Goal: Information Seeking & Learning: Learn about a topic

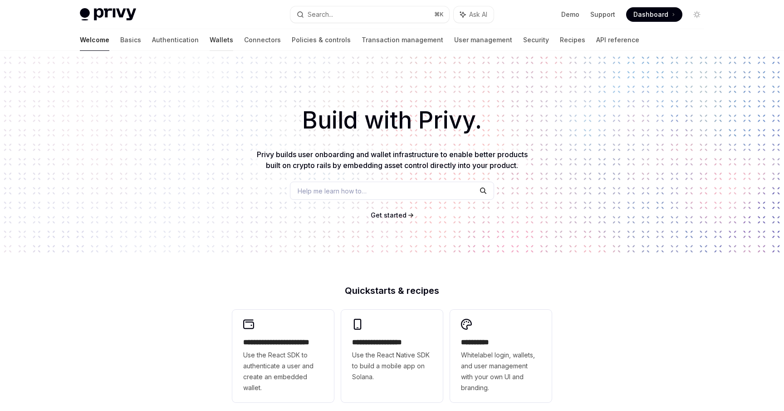
click at [210, 39] on link "Wallets" at bounding box center [222, 40] width 24 height 22
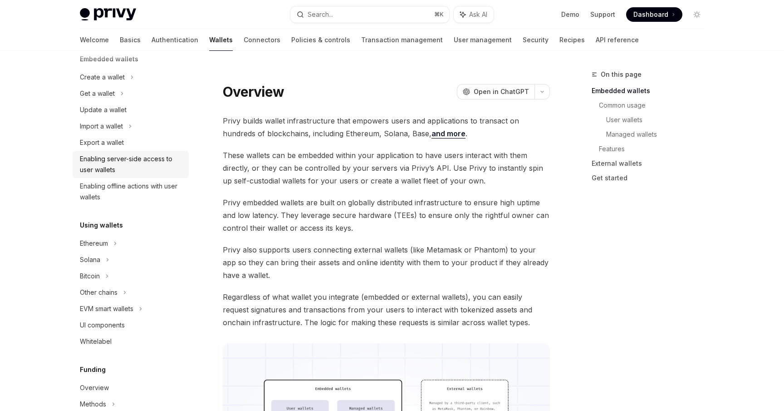
scroll to position [76, 0]
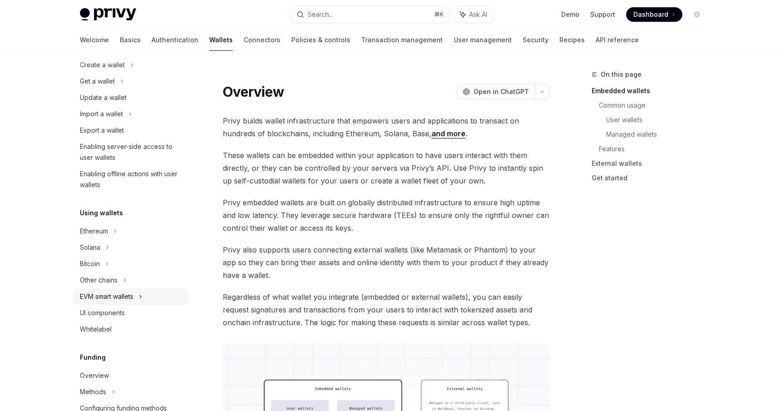
click at [105, 300] on div "EVM smart wallets" at bounding box center [107, 296] width 54 height 11
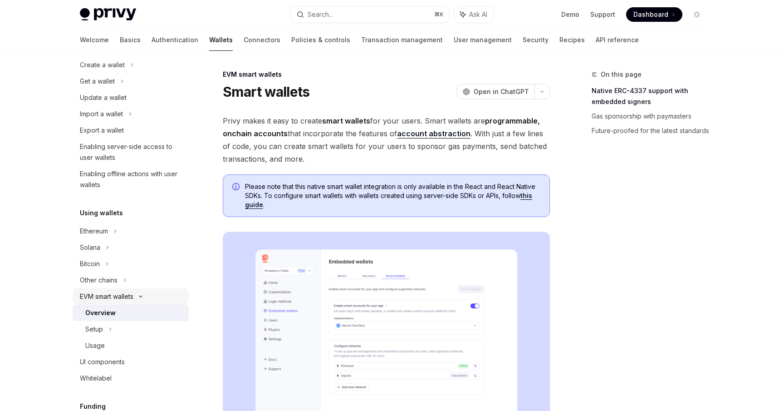
click at [105, 296] on div "EVM smart wallets" at bounding box center [107, 296] width 54 height 11
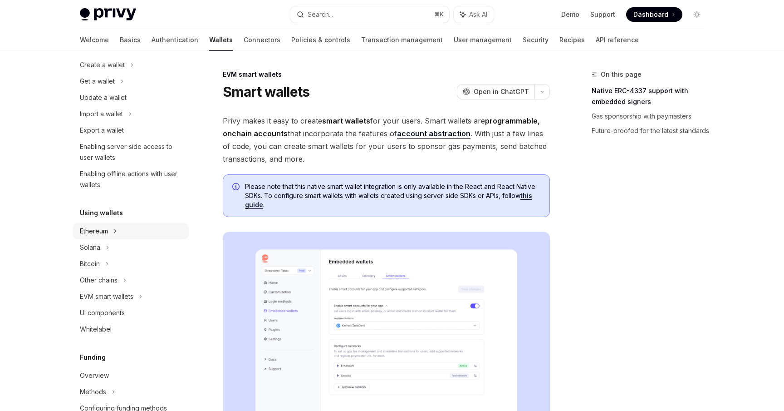
click at [95, 70] on div "Ethereum" at bounding box center [102, 64] width 45 height 11
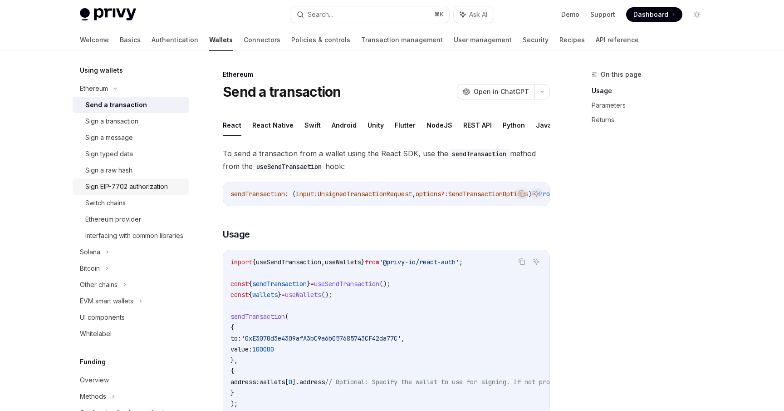
scroll to position [235, 0]
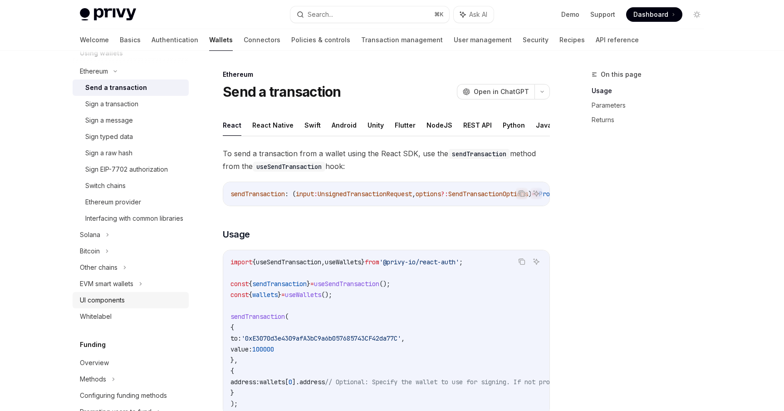
click at [103, 305] on div "UI components" at bounding box center [102, 299] width 45 height 11
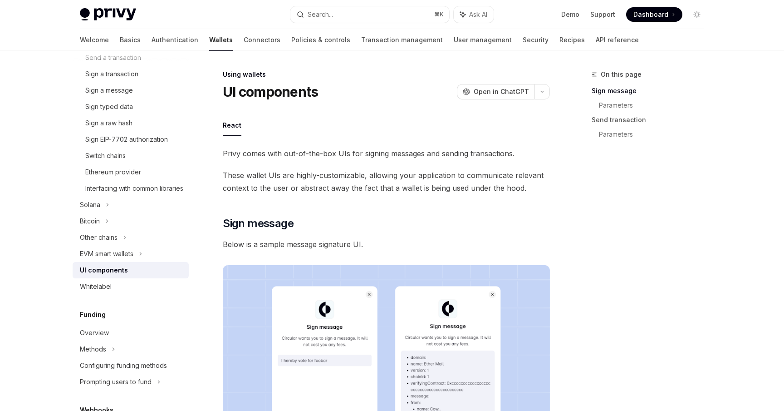
scroll to position [272, 0]
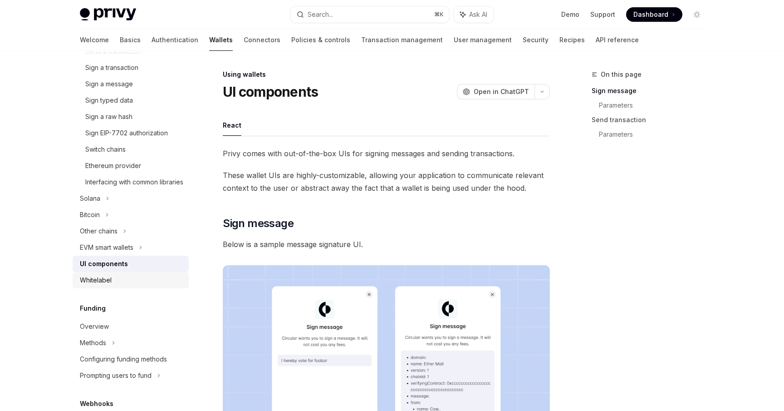
click at [98, 285] on div "Whitelabel" at bounding box center [96, 280] width 32 height 11
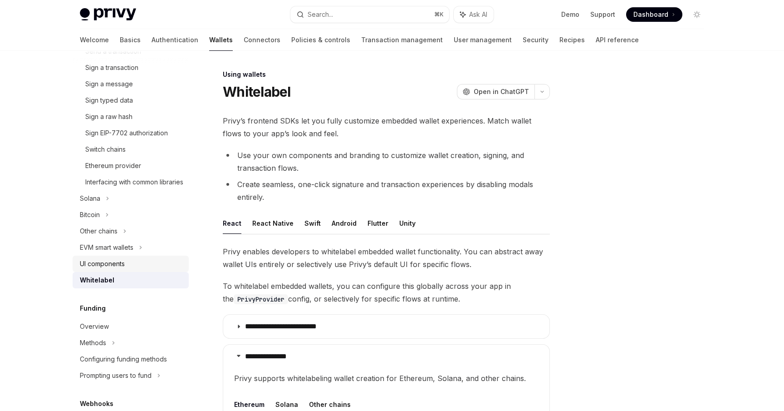
click at [110, 268] on link "UI components" at bounding box center [131, 263] width 116 height 16
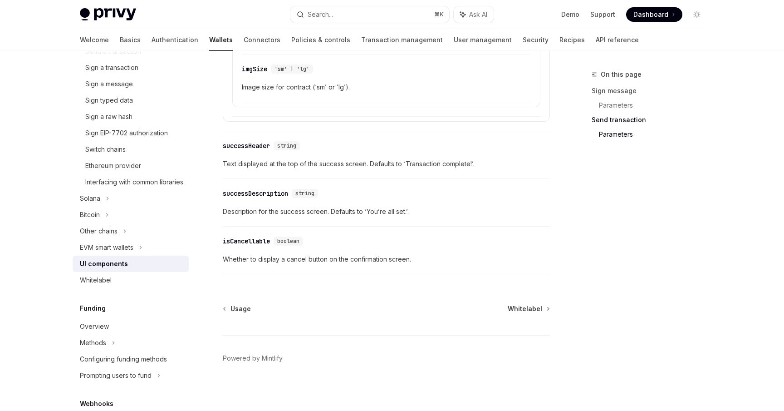
scroll to position [1626, 0]
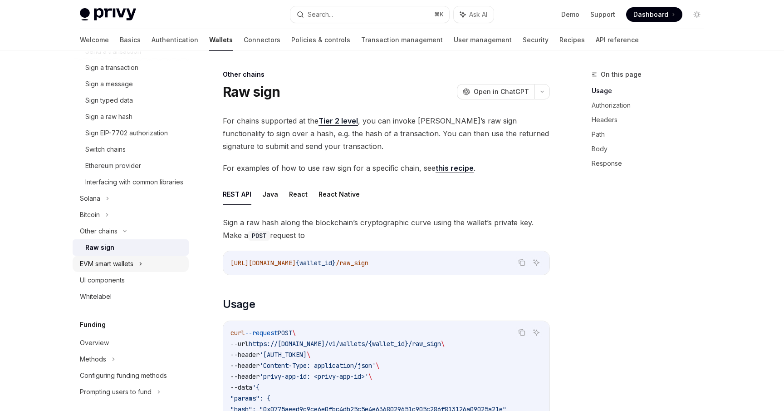
click at [113, 269] on div "EVM smart wallets" at bounding box center [107, 263] width 54 height 11
type textarea "*"
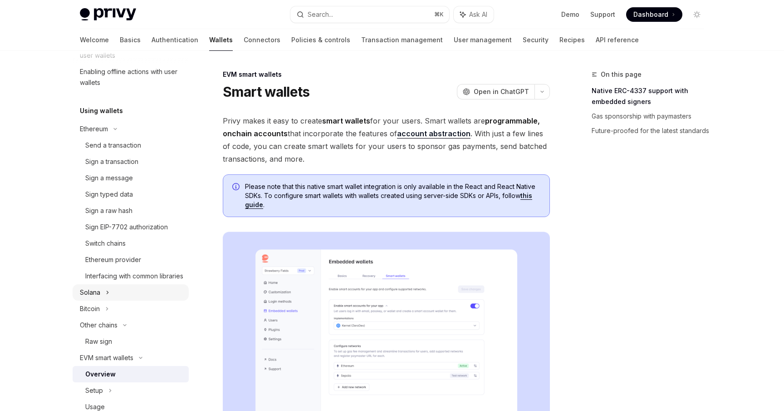
scroll to position [175, 0]
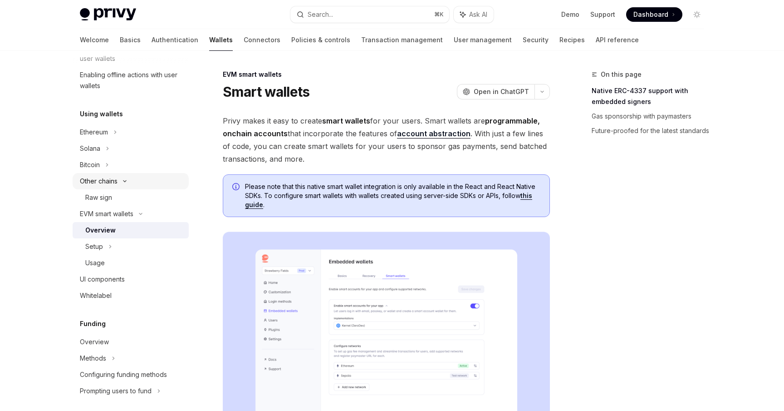
click at [98, 20] on div "Other chains" at bounding box center [101, 15] width 43 height 11
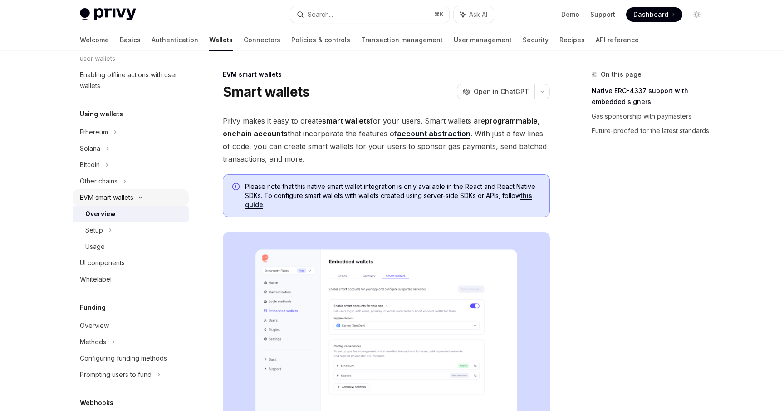
click at [98, 196] on div "EVM smart wallets" at bounding box center [107, 197] width 54 height 11
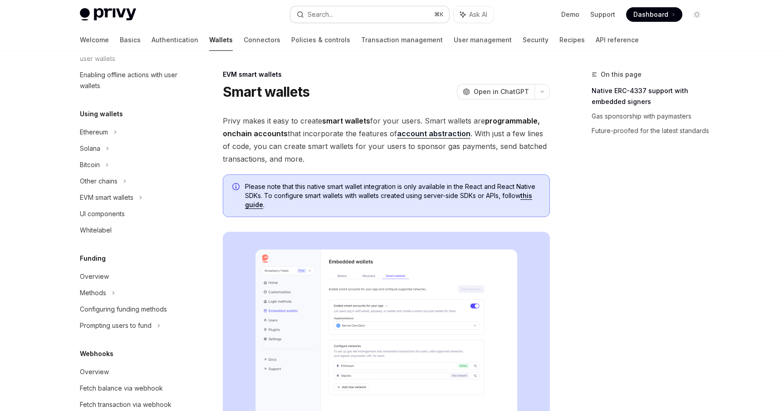
click at [329, 6] on button "Search... ⌘ K" at bounding box center [369, 14] width 159 height 16
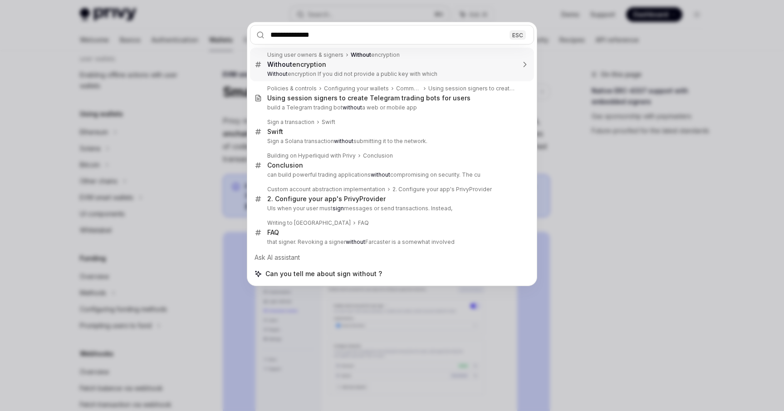
type input "**********"
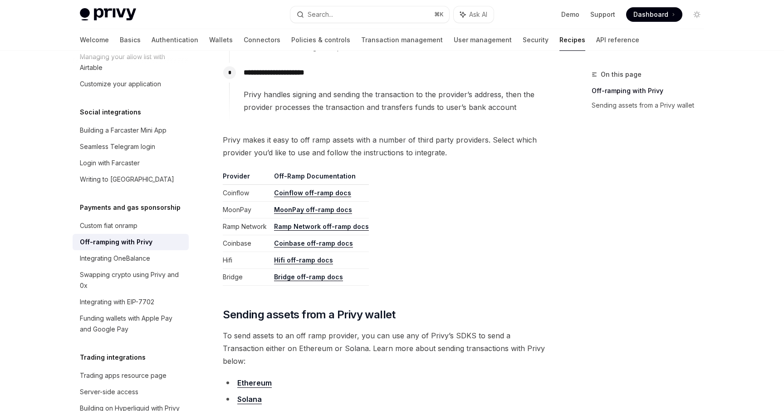
scroll to position [399, 0]
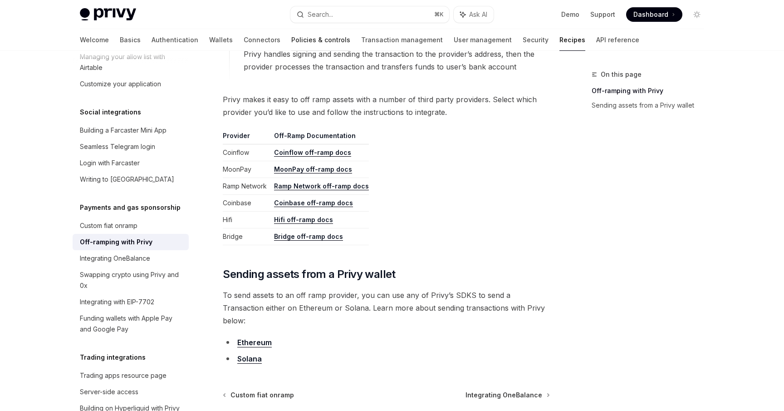
click at [291, 42] on link "Policies & controls" at bounding box center [320, 40] width 59 height 22
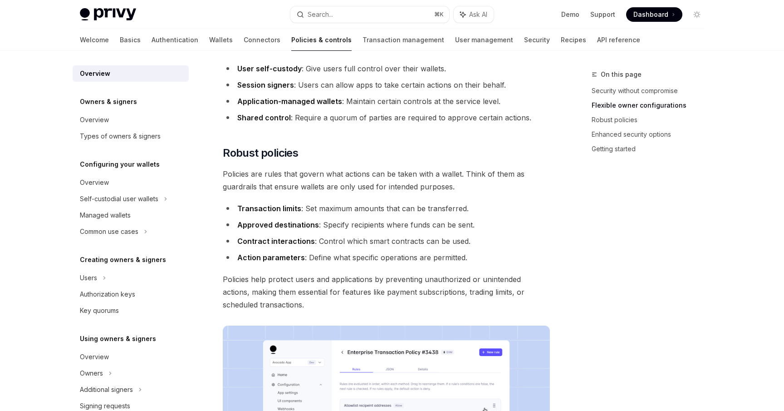
scroll to position [262, 0]
click at [209, 37] on link "Wallets" at bounding box center [221, 40] width 24 height 22
type textarea "*"
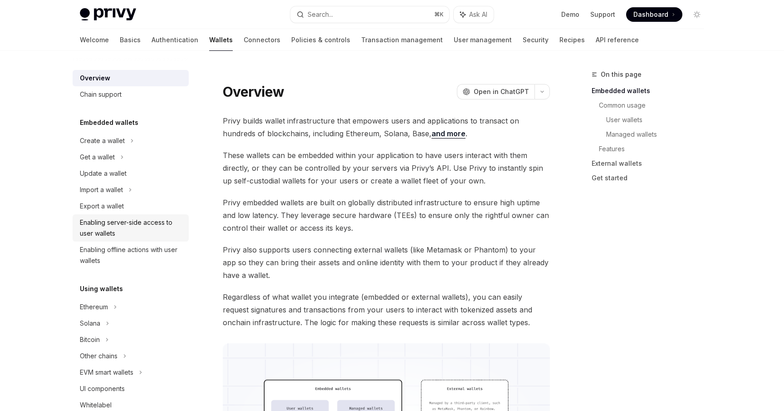
click at [133, 235] on div "Enabling server-side access to user wallets" at bounding box center [131, 228] width 103 height 22
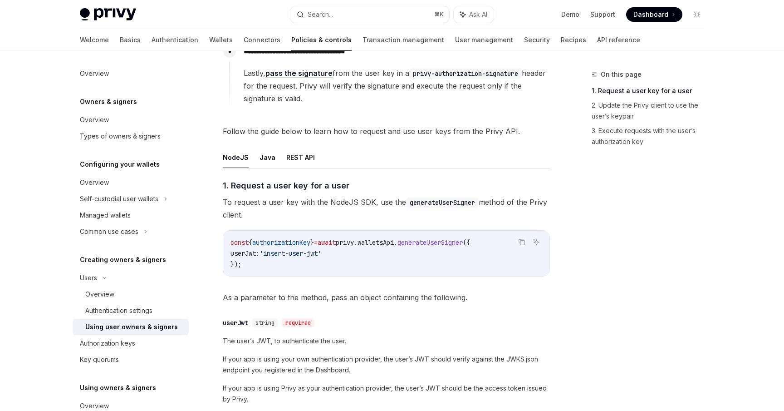
scroll to position [263, 0]
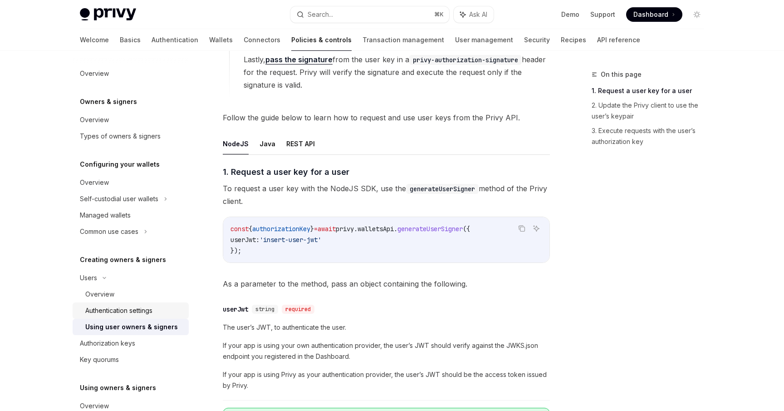
click at [118, 313] on div "Authentication settings" at bounding box center [118, 310] width 67 height 11
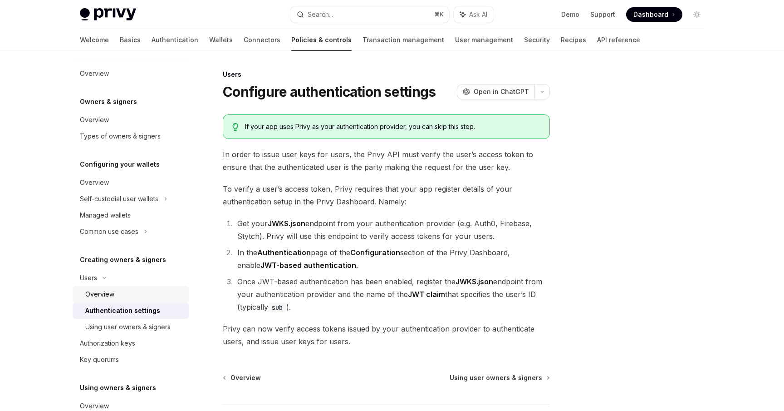
click at [101, 292] on div "Overview" at bounding box center [99, 294] width 29 height 11
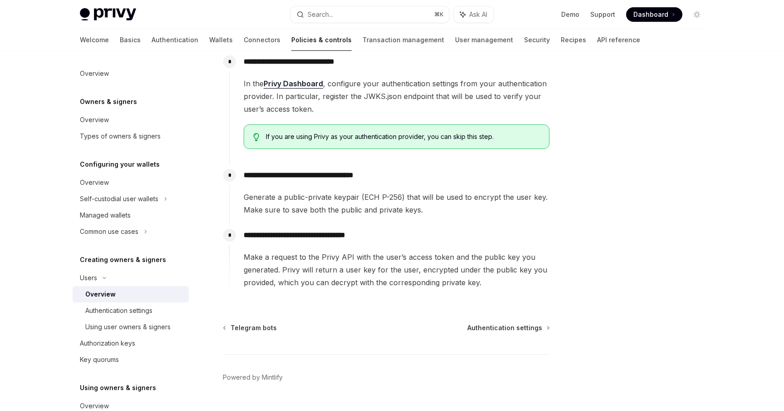
scroll to position [304, 0]
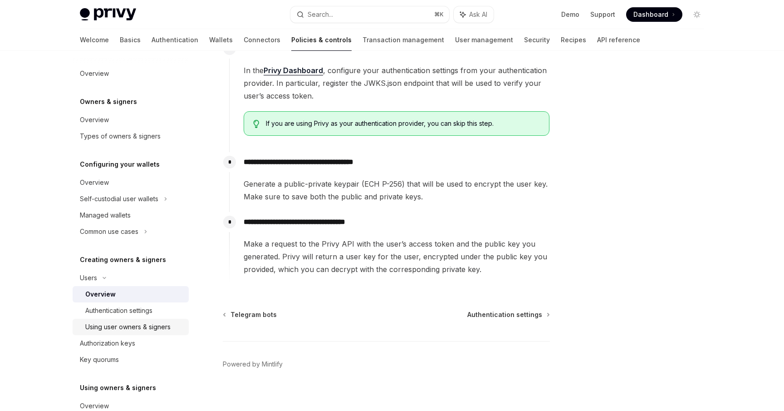
click at [131, 324] on div "Using user owners & signers" at bounding box center [127, 326] width 85 height 11
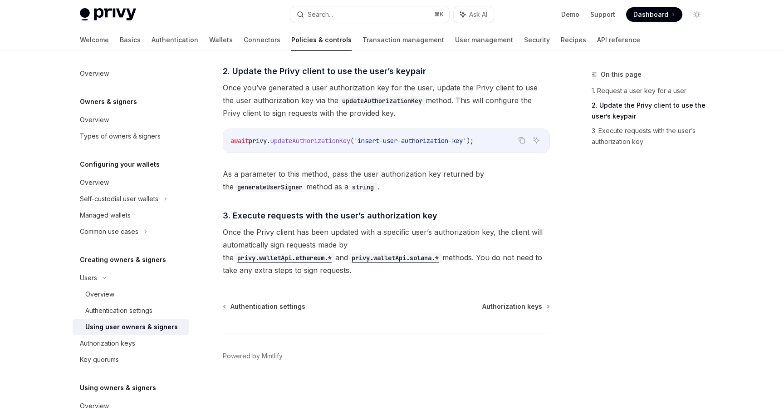
scroll to position [664, 0]
click at [98, 311] on div "Authentication settings" at bounding box center [118, 310] width 67 height 11
type textarea "*"
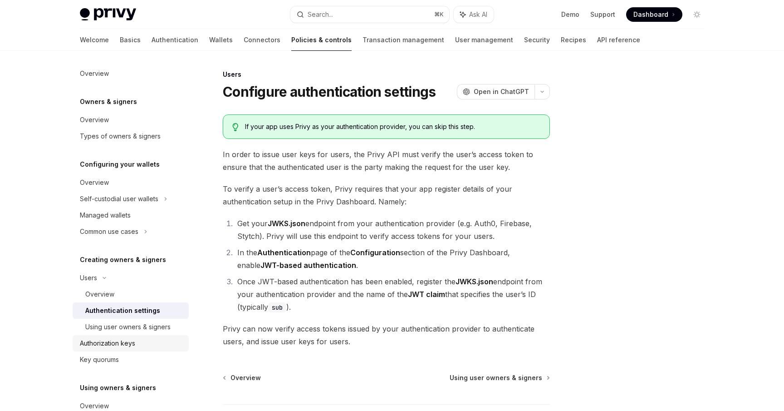
click at [103, 350] on link "Authorization keys" at bounding box center [131, 343] width 116 height 16
click at [103, 349] on link "Authorization keys" at bounding box center [131, 343] width 116 height 16
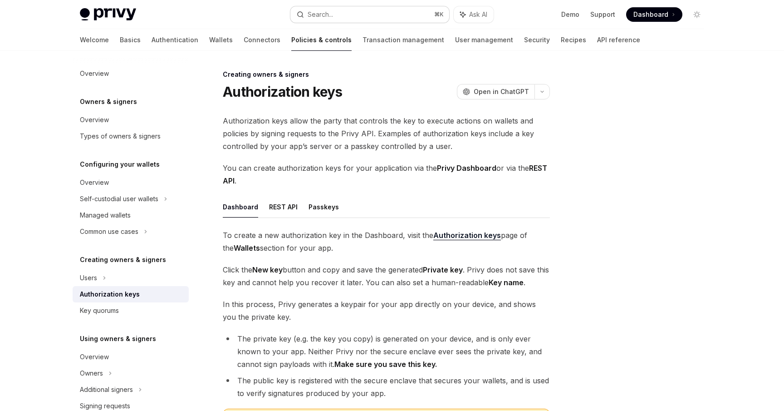
click at [354, 7] on button "Search... ⌘ K" at bounding box center [369, 14] width 159 height 16
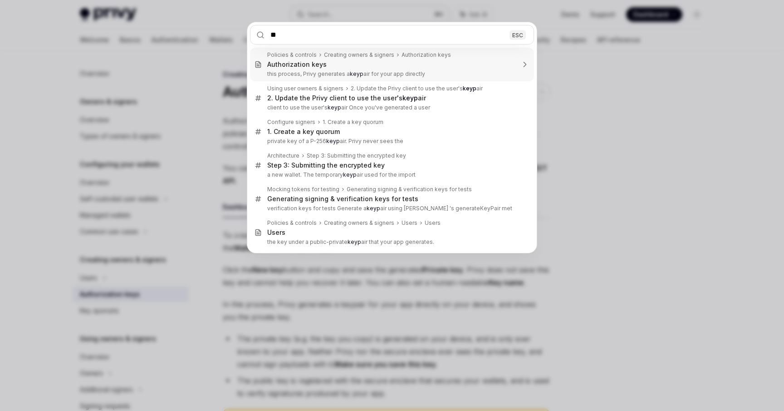
type input "*"
type textarea "*"
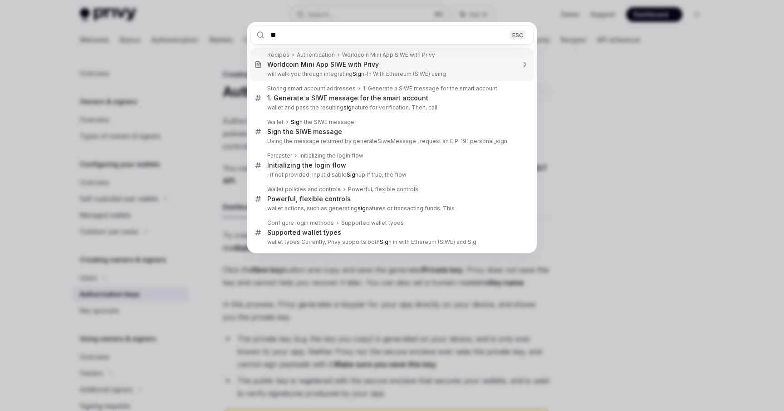
type input "*"
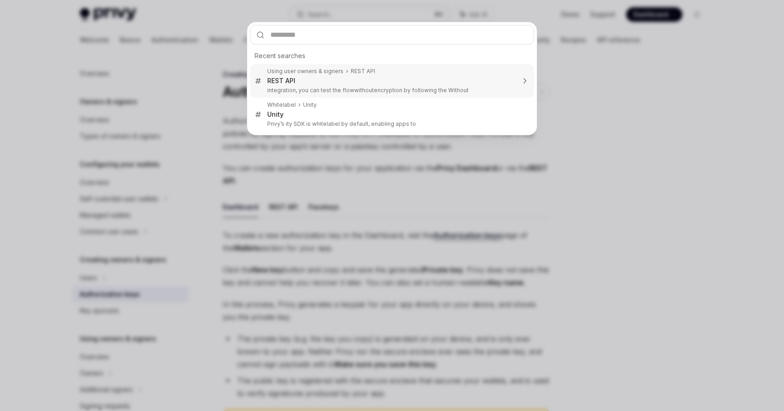
type input "*"
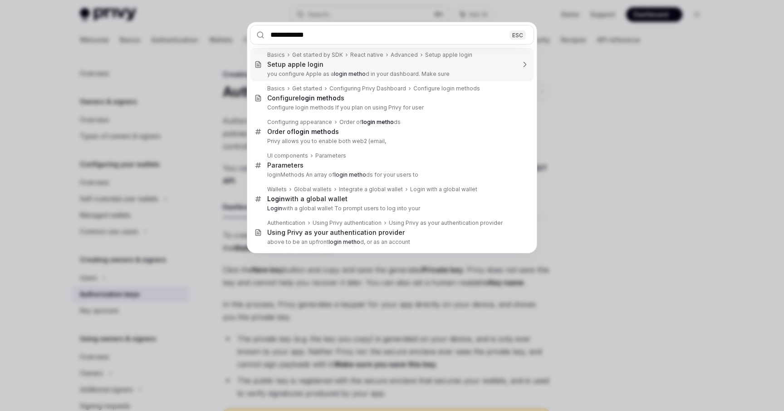
type input "**********"
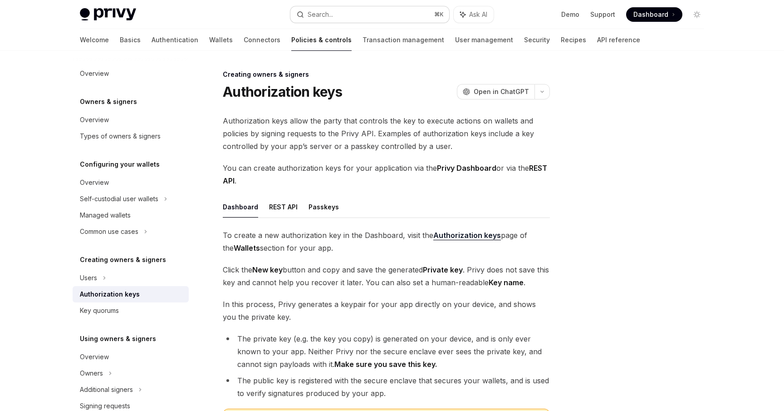
type textarea "*"
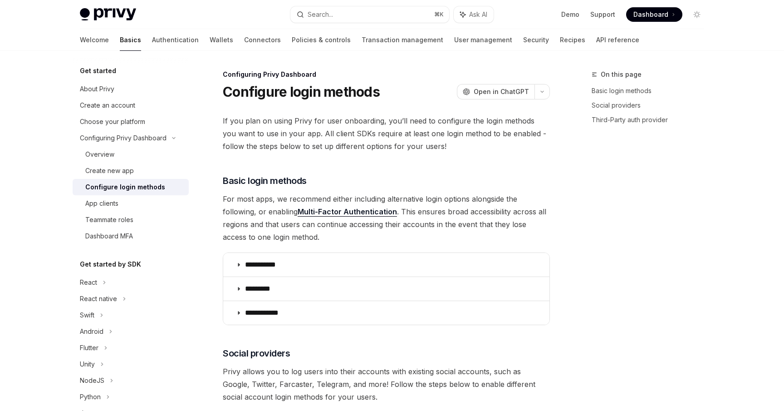
scroll to position [51, 0]
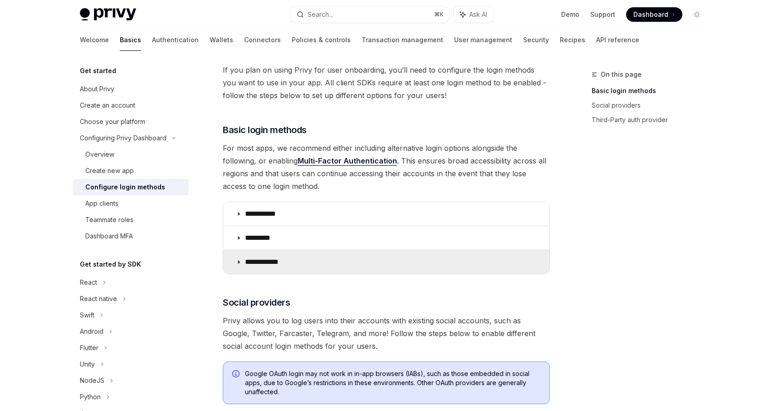
click at [264, 257] on p "**********" at bounding box center [265, 261] width 40 height 9
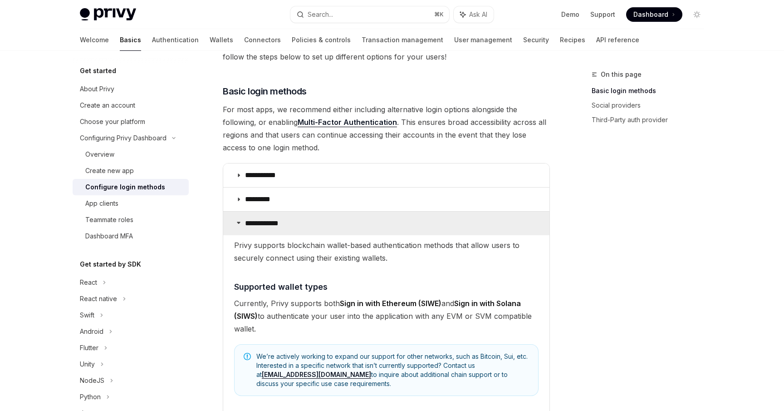
scroll to position [102, 0]
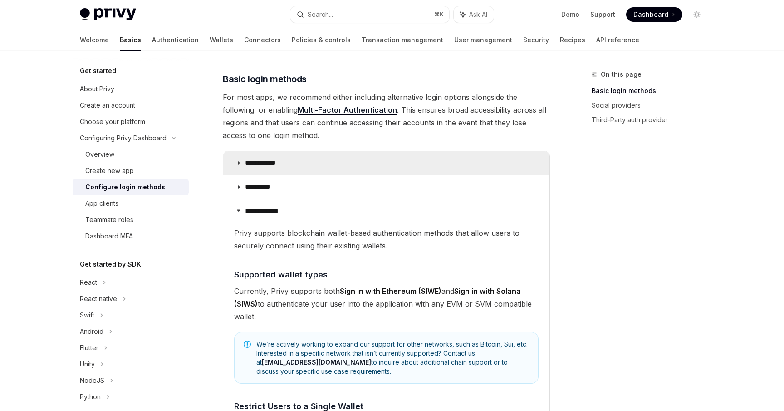
click at [263, 166] on p "**********" at bounding box center [264, 162] width 38 height 9
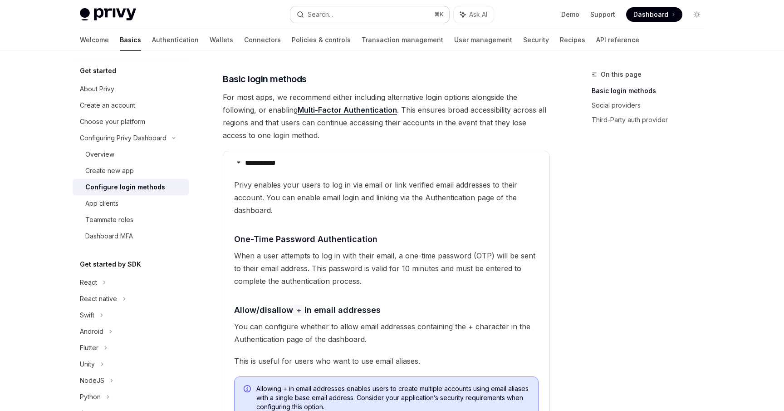
click at [351, 8] on button "Search... ⌘ K" at bounding box center [369, 14] width 159 height 16
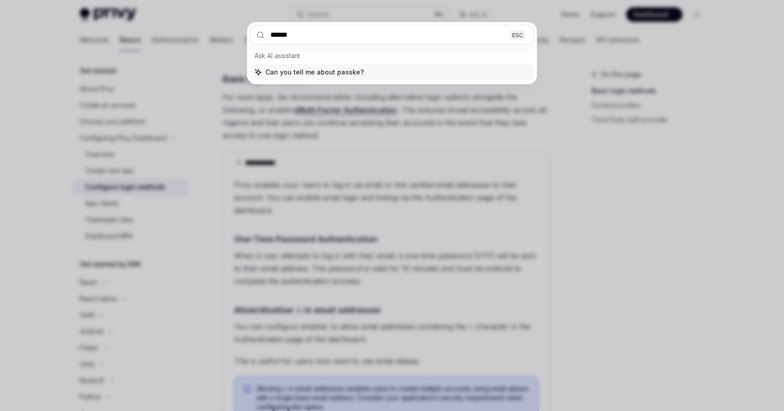
type input "*******"
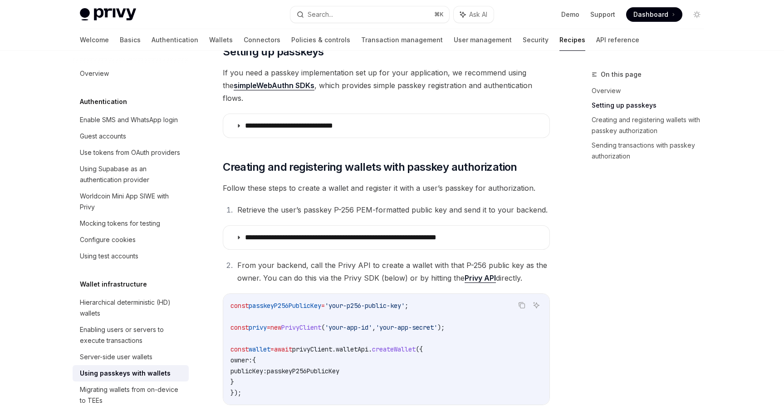
scroll to position [238, 0]
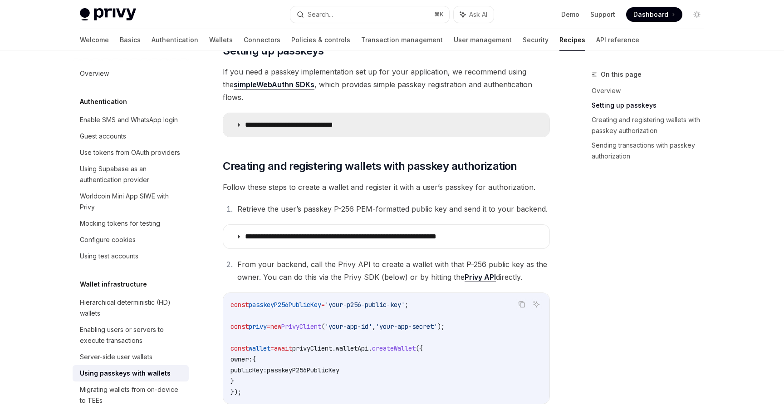
click at [332, 113] on summary "**********" at bounding box center [386, 125] width 326 height 24
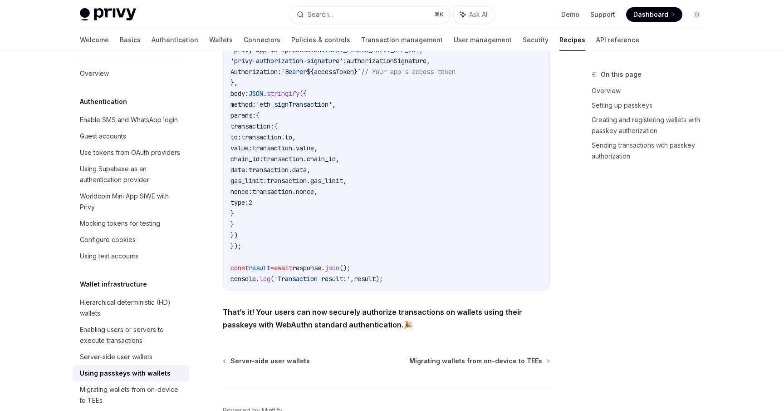
scroll to position [3619, 0]
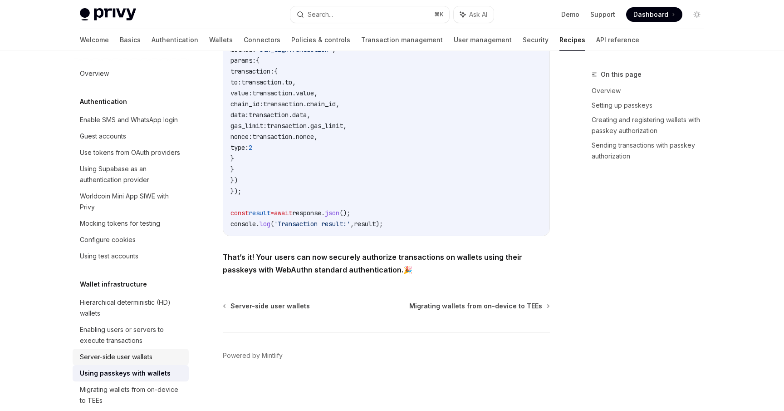
click at [108, 359] on div "Server-side user wallets" at bounding box center [116, 356] width 73 height 11
type textarea "*"
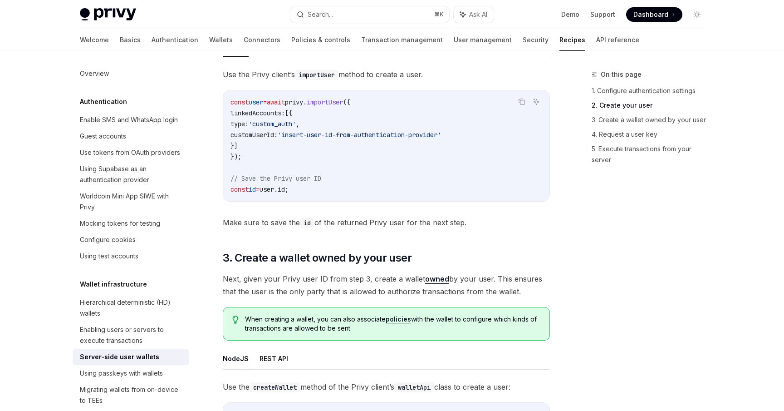
scroll to position [888, 0]
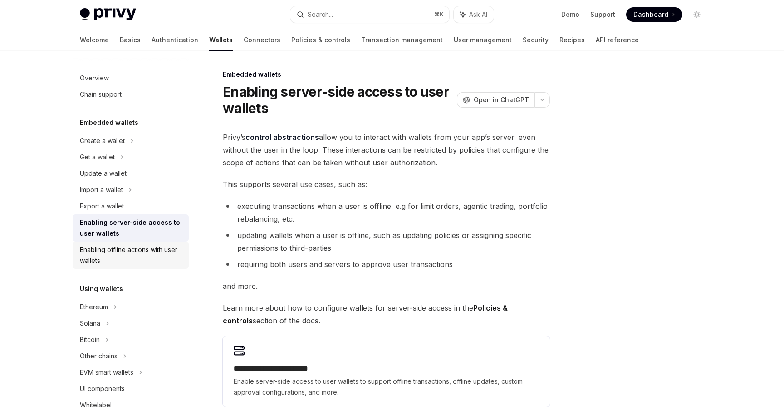
click at [126, 255] on div "Enabling offline actions with user wallets" at bounding box center [131, 255] width 103 height 22
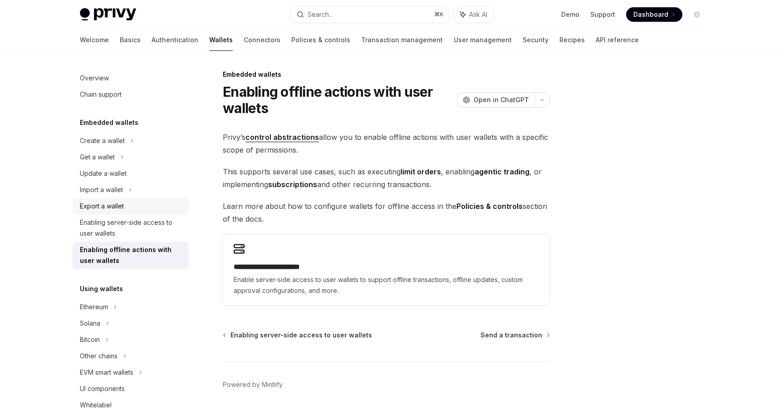
click at [114, 206] on div "Export a wallet" at bounding box center [102, 206] width 44 height 11
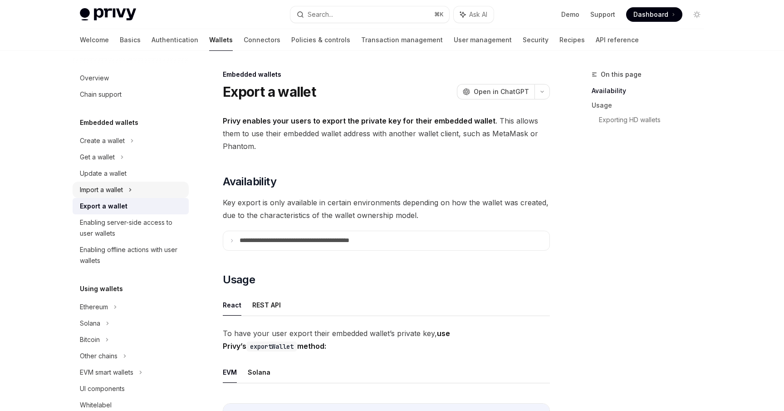
click at [110, 187] on div "Import a wallet" at bounding box center [101, 189] width 43 height 11
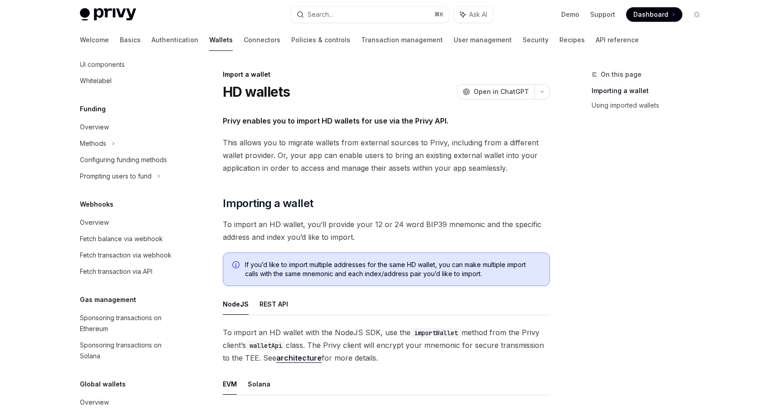
scroll to position [374, 0]
click at [116, 234] on div "Fetch balance via webhook" at bounding box center [121, 237] width 83 height 11
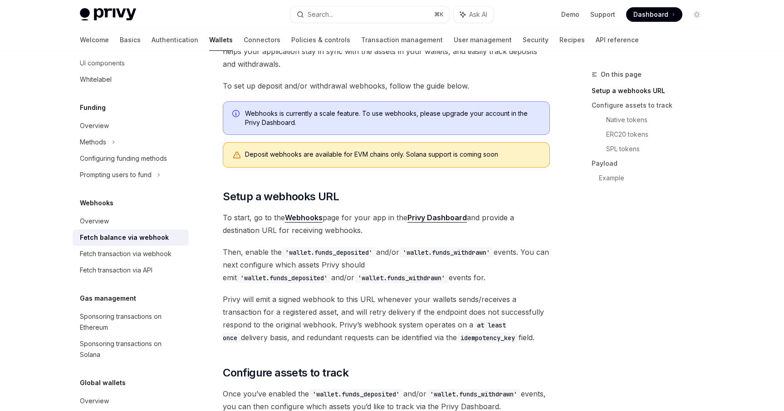
scroll to position [129, 0]
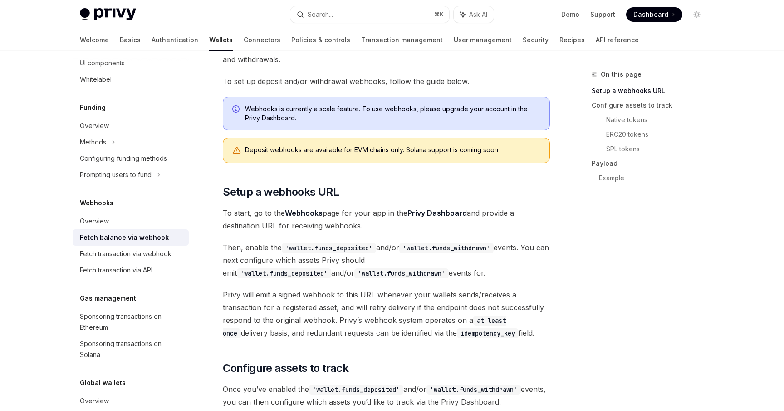
click at [241, 212] on span "To start, go to the Webhooks page for your app in the Privy Dashboard and provi…" at bounding box center [386, 218] width 327 height 25
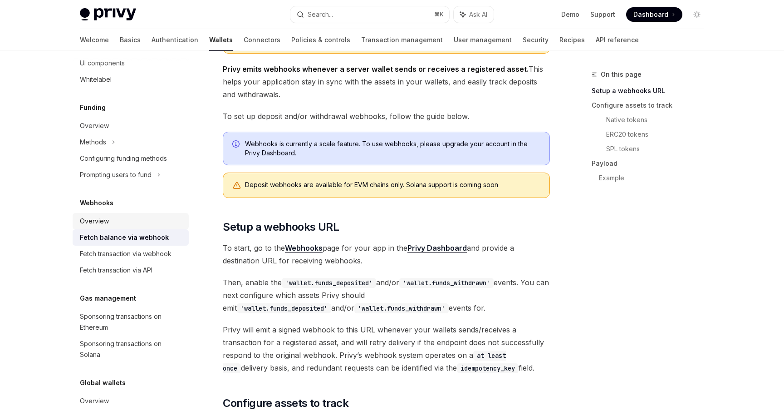
scroll to position [423, 0]
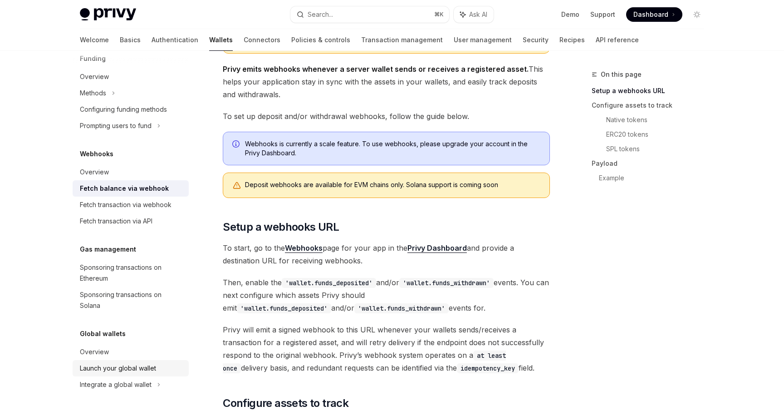
click at [100, 368] on div "Launch your global wallet" at bounding box center [118, 368] width 76 height 11
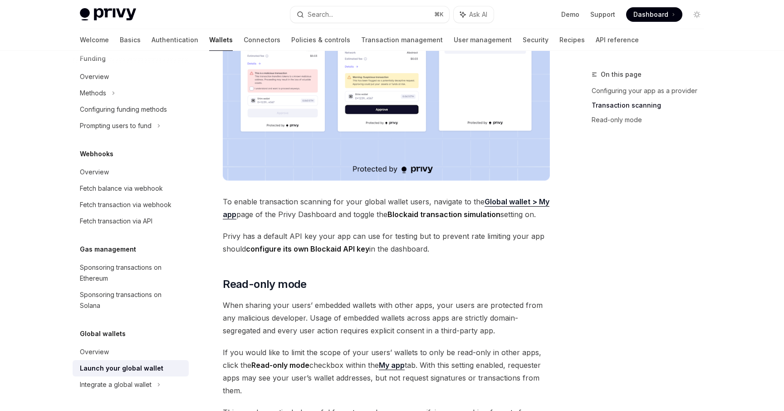
scroll to position [603, 0]
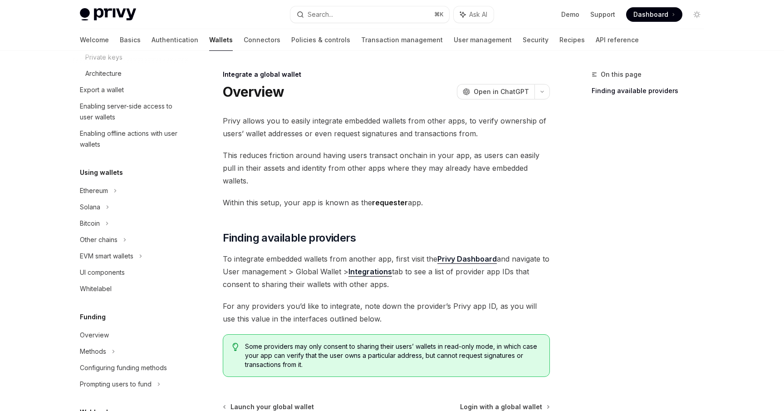
scroll to position [154, 0]
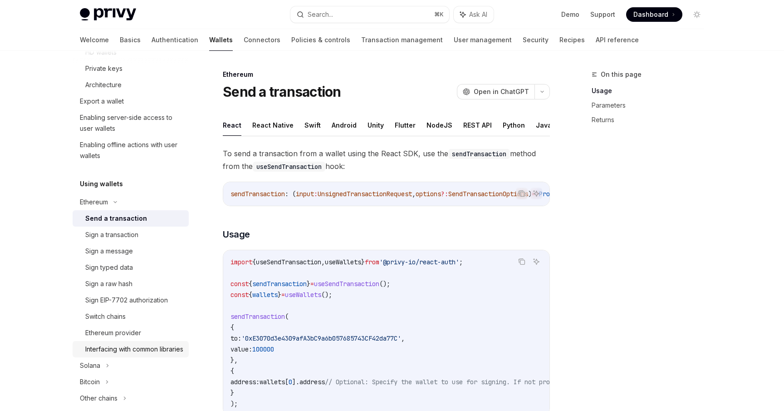
click at [113, 354] on div "Interfacing with common libraries" at bounding box center [134, 348] width 98 height 11
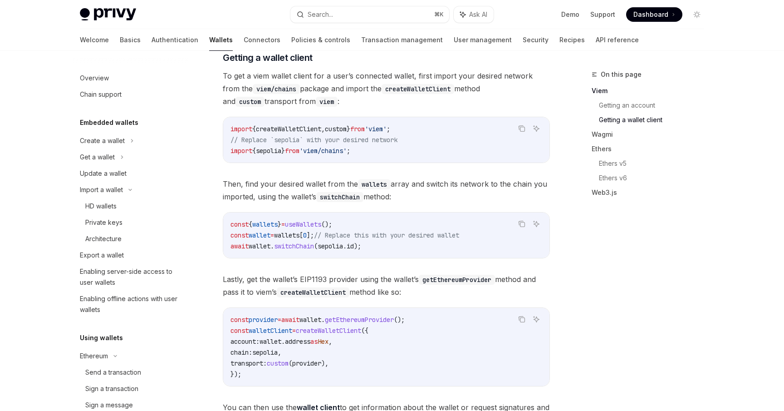
scroll to position [2, 0]
click at [107, 217] on div "Private keys" at bounding box center [103, 220] width 37 height 11
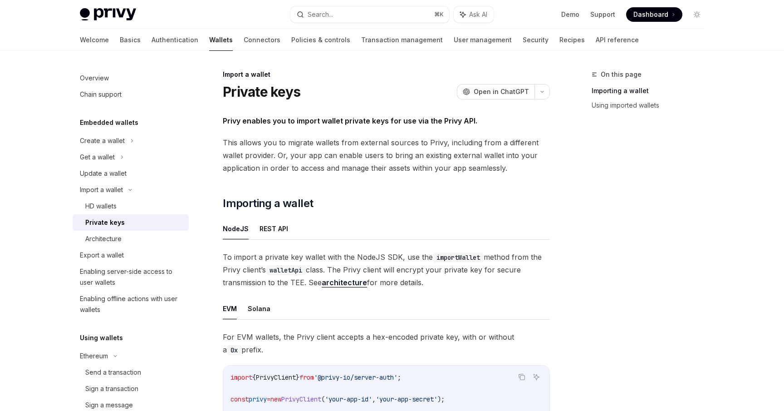
click at [92, 68] on div "Overview Chain support" at bounding box center [131, 83] width 116 height 37
click at [120, 46] on link "Basics" at bounding box center [130, 40] width 21 height 22
type textarea "*"
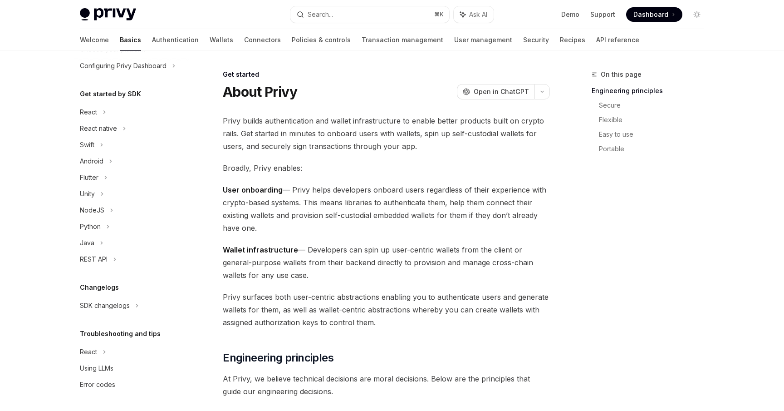
scroll to position [71, 0]
click at [341, 16] on button "Search... ⌘ K" at bounding box center [369, 14] width 159 height 16
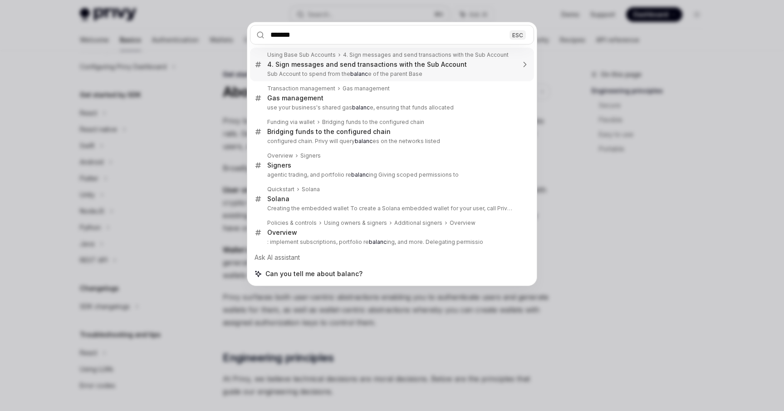
type input "********"
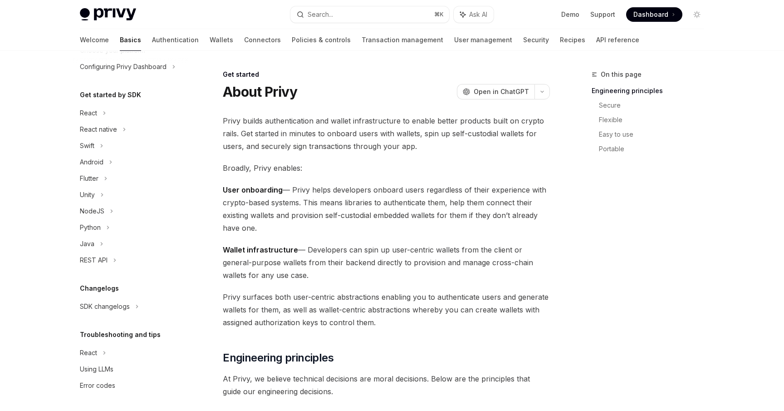
type textarea "*"
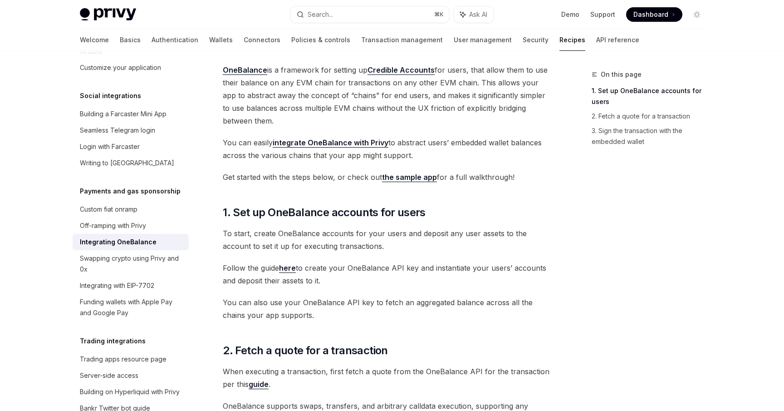
click at [402, 180] on link "the sample app" at bounding box center [409, 177] width 55 height 10
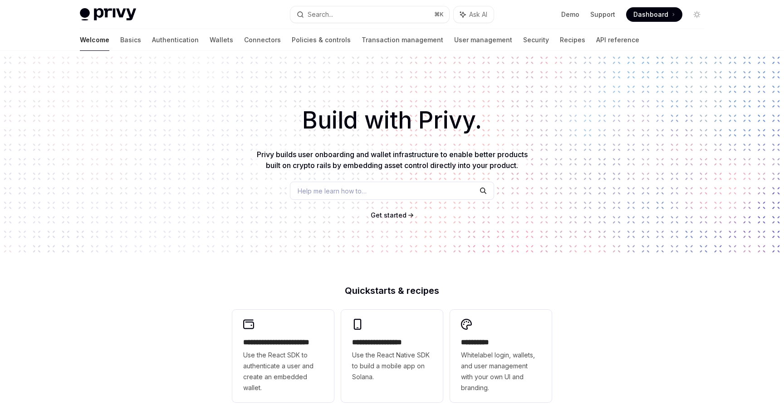
click at [331, 191] on span "Help me learn how to…" at bounding box center [332, 191] width 69 height 10
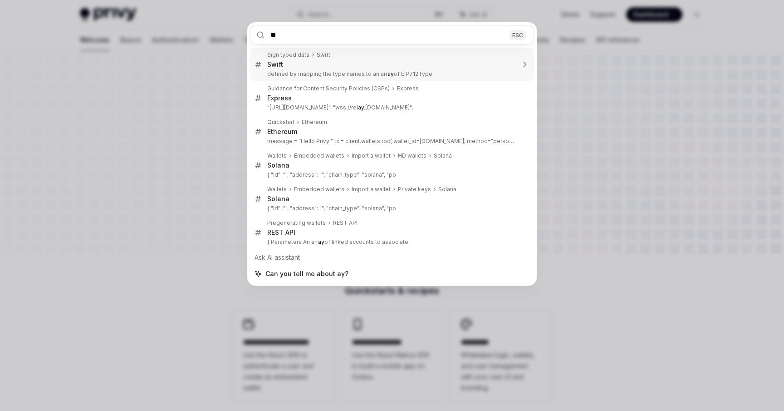
type input "*"
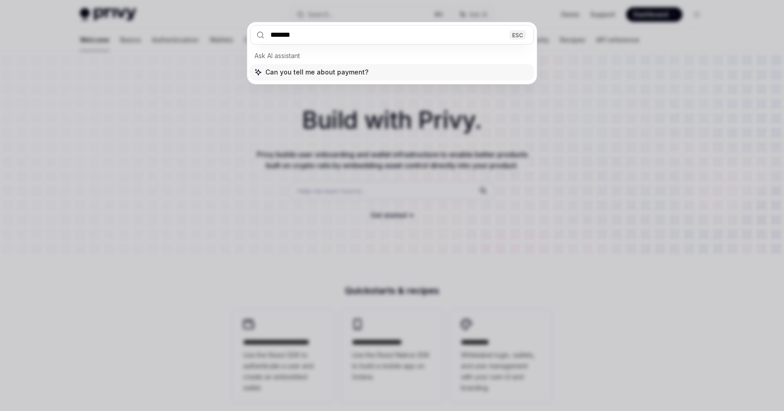
type input "********"
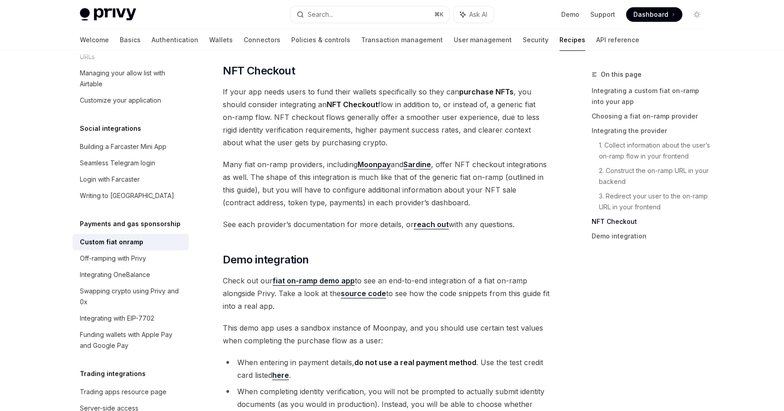
scroll to position [3167, 0]
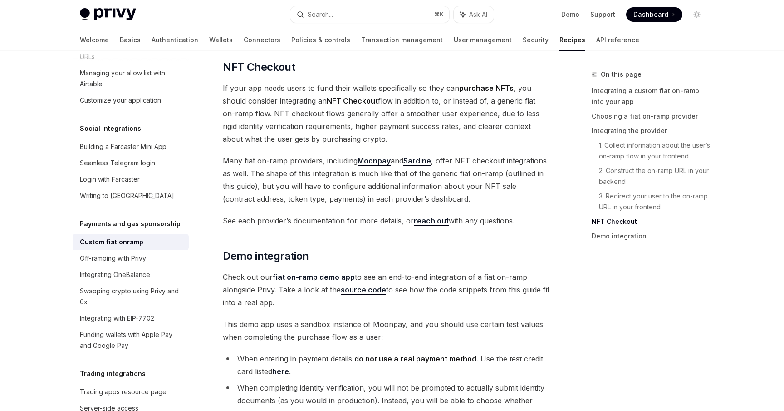
click at [306, 272] on link "fiat on-ramp demo app" at bounding box center [314, 277] width 82 height 10
click at [131, 287] on div "Swapping crypto using Privy and 0x" at bounding box center [131, 296] width 103 height 22
type textarea "*"
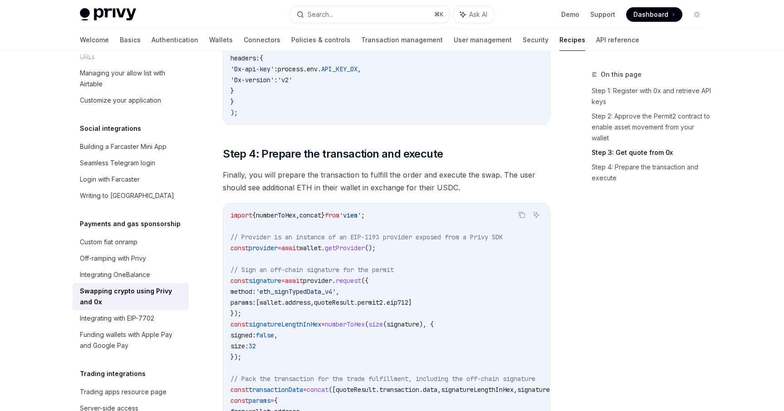
scroll to position [878, 0]
